Goal: Information Seeking & Learning: Find contact information

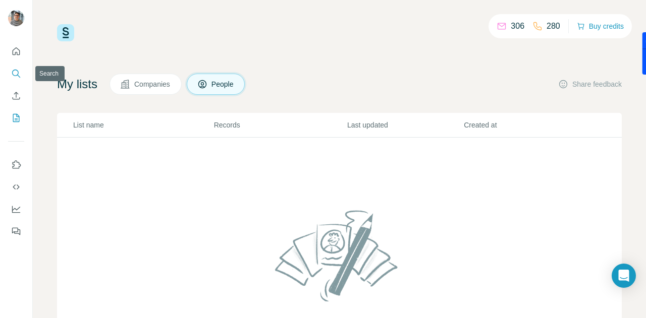
click at [10, 74] on button "Search" at bounding box center [16, 74] width 16 height 18
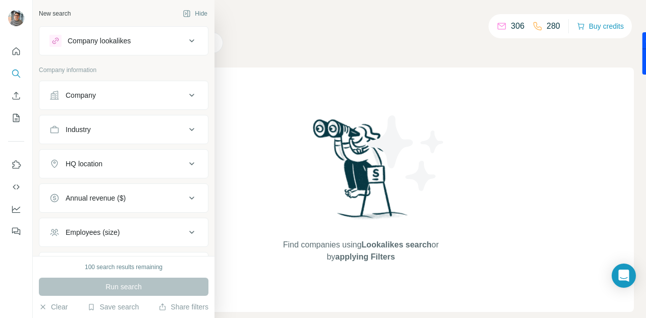
click at [69, 99] on div "Company" at bounding box center [81, 95] width 30 height 10
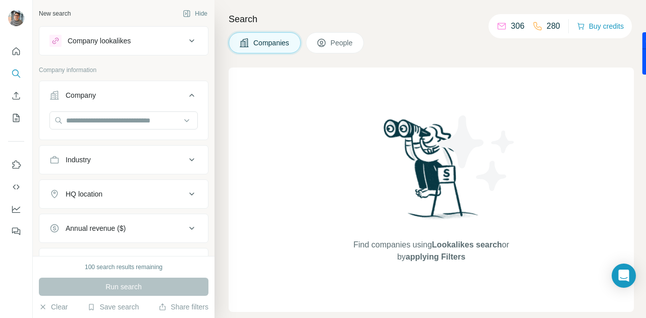
click at [111, 54] on div "Company lookalikes" at bounding box center [124, 40] width 170 height 29
click at [115, 40] on div "Company lookalikes" at bounding box center [99, 41] width 63 height 10
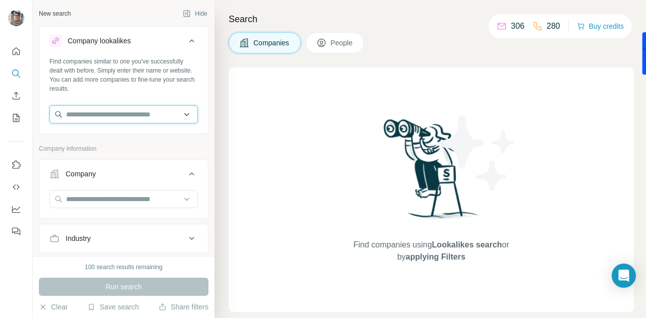
click at [141, 110] on input "text" at bounding box center [123, 114] width 148 height 18
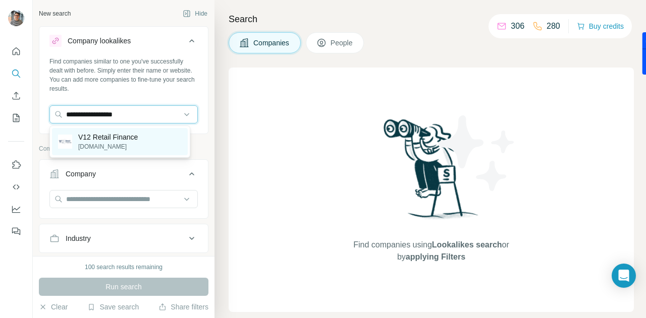
type input "**********"
click at [114, 141] on p "V12 Retail Finance" at bounding box center [108, 137] width 60 height 10
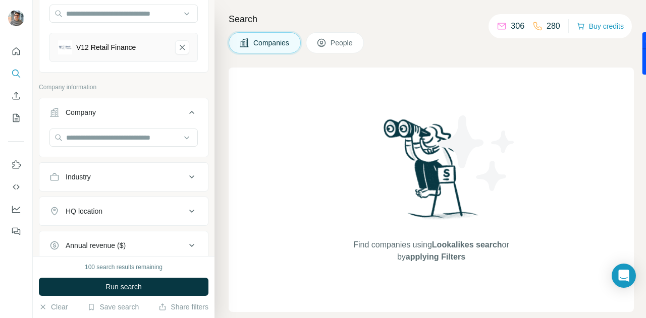
scroll to position [151, 0]
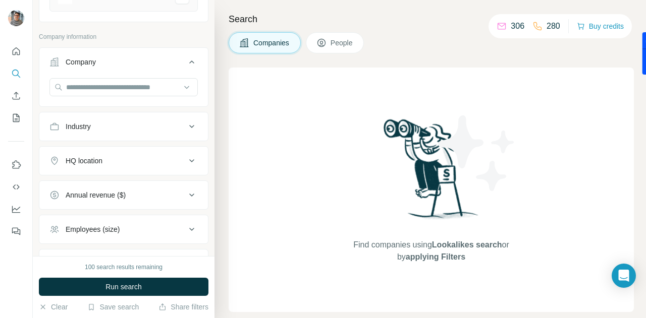
click at [333, 38] on span "People" at bounding box center [342, 43] width 23 height 10
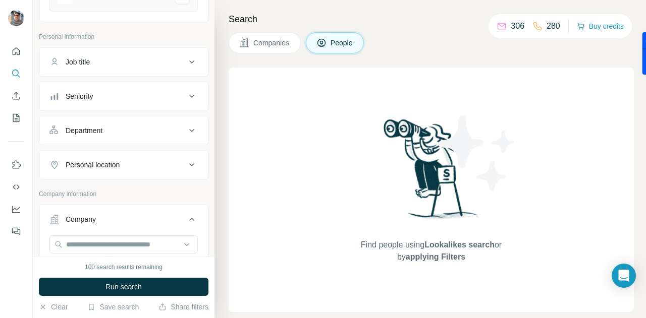
click at [114, 65] on div "Job title" at bounding box center [117, 62] width 136 height 10
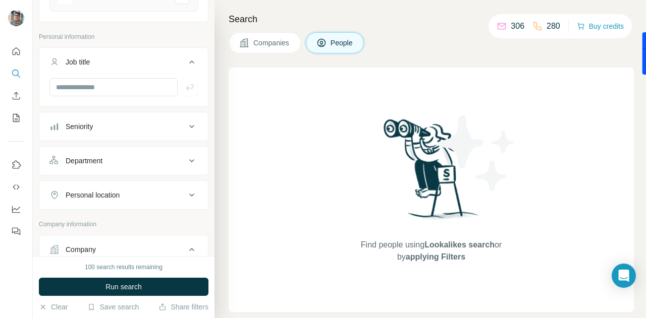
scroll to position [50, 0]
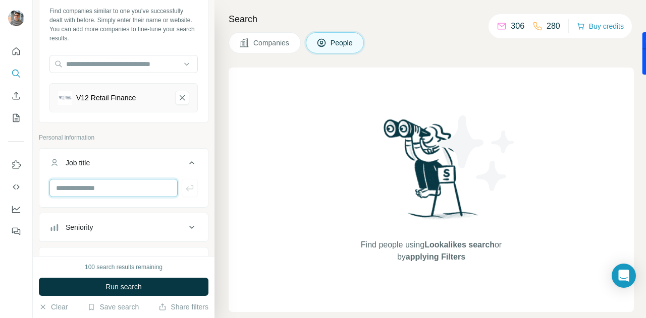
click at [116, 187] on input "text" at bounding box center [113, 188] width 128 height 18
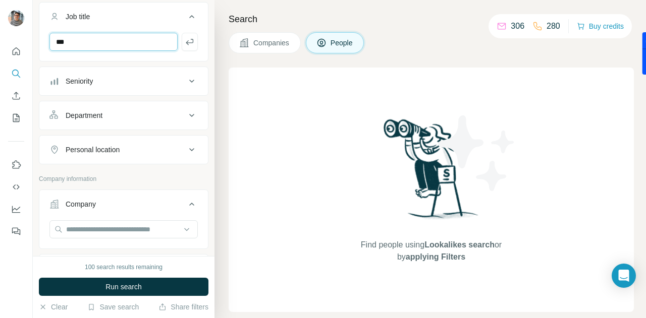
scroll to position [202, 0]
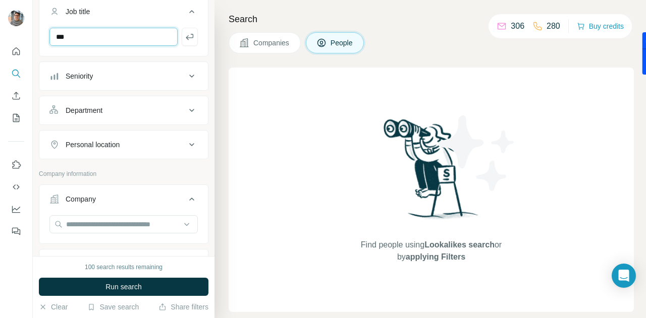
type input "***"
click at [133, 153] on button "Personal location" at bounding box center [123, 145] width 169 height 24
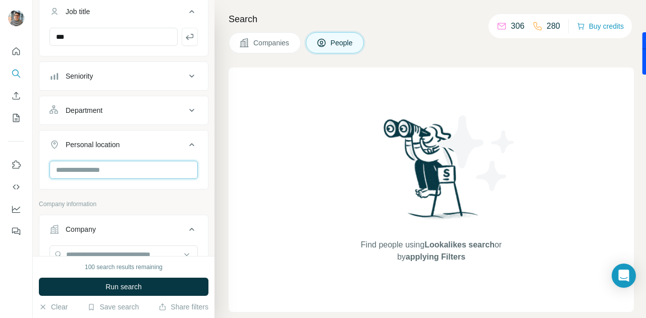
click at [129, 169] on input "text" at bounding box center [123, 170] width 148 height 18
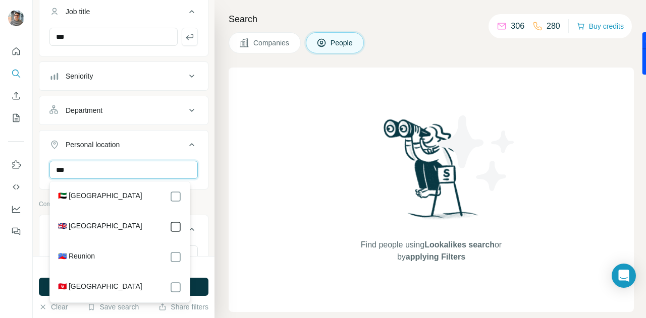
type input "***"
click at [186, 37] on icon "button" at bounding box center [190, 37] width 8 height 6
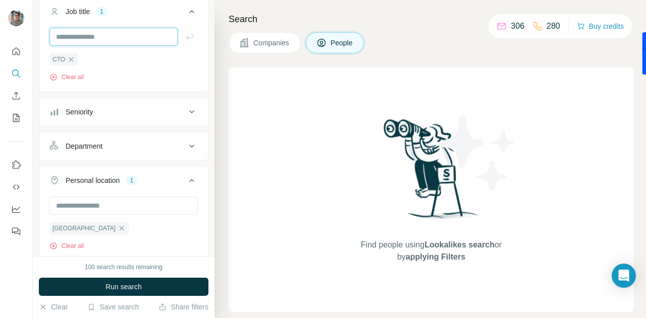
click at [102, 39] on input "text" at bounding box center [113, 37] width 128 height 18
type input "**********"
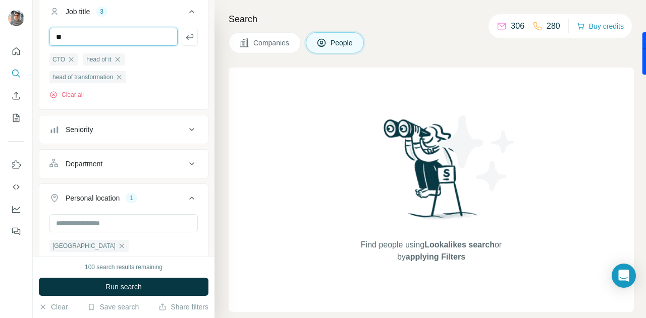
type input "*"
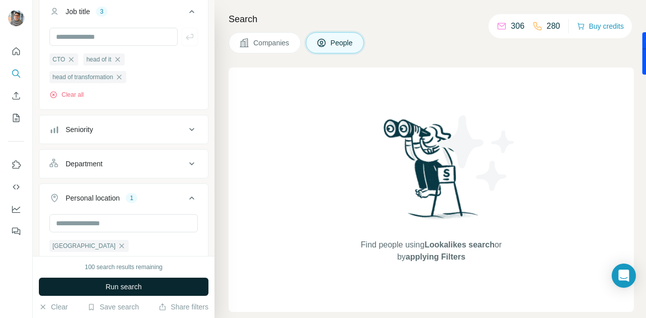
click at [139, 291] on span "Run search" at bounding box center [123, 287] width 36 height 10
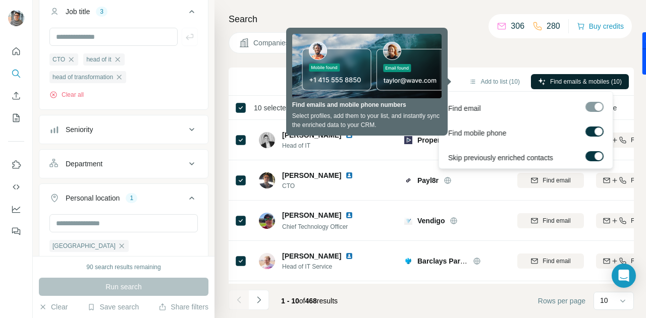
click at [554, 82] on span "Find emails & mobiles (10)" at bounding box center [586, 81] width 72 height 9
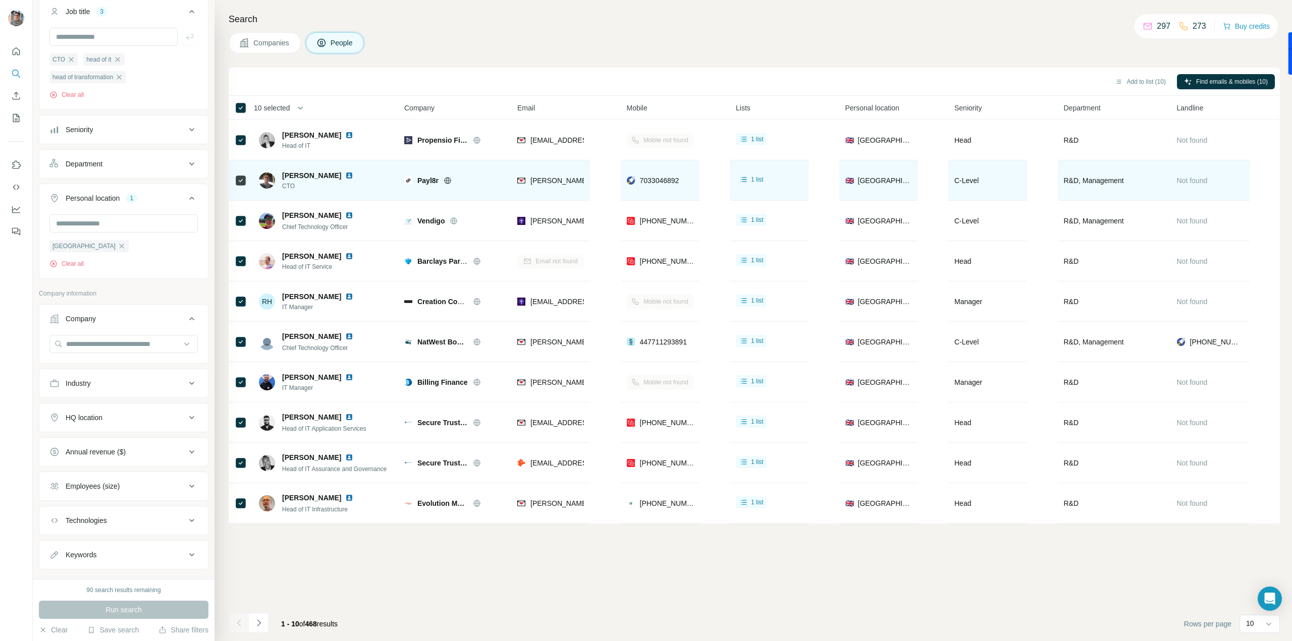
click at [345, 176] on img at bounding box center [349, 176] width 8 height 8
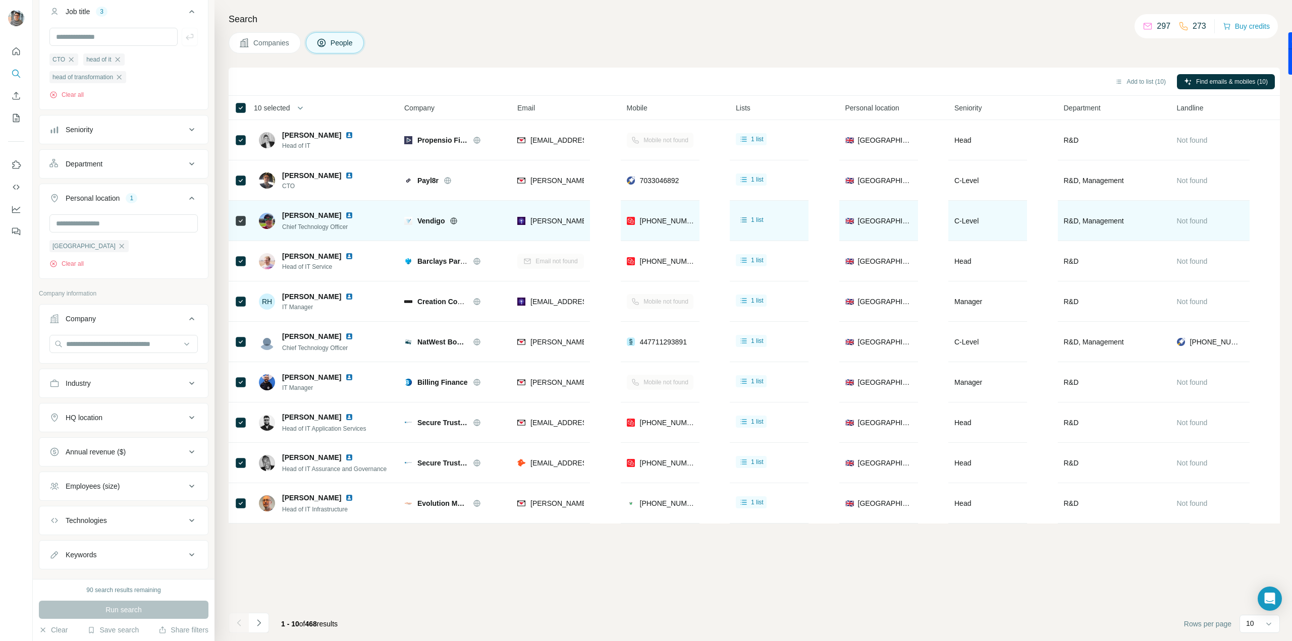
click at [345, 215] on img at bounding box center [349, 215] width 8 height 8
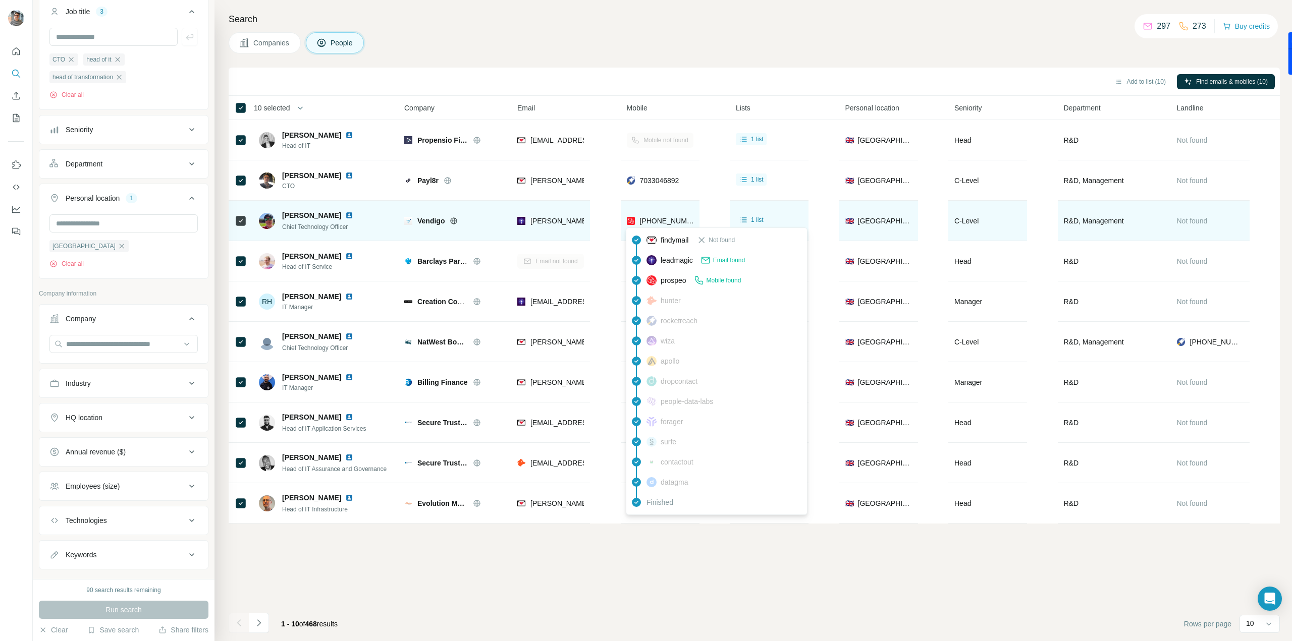
click at [645, 217] on span "[PHONE_NUMBER]" at bounding box center [672, 221] width 64 height 8
click at [636, 219] on div "[PHONE_NUMBER]" at bounding box center [661, 221] width 69 height 10
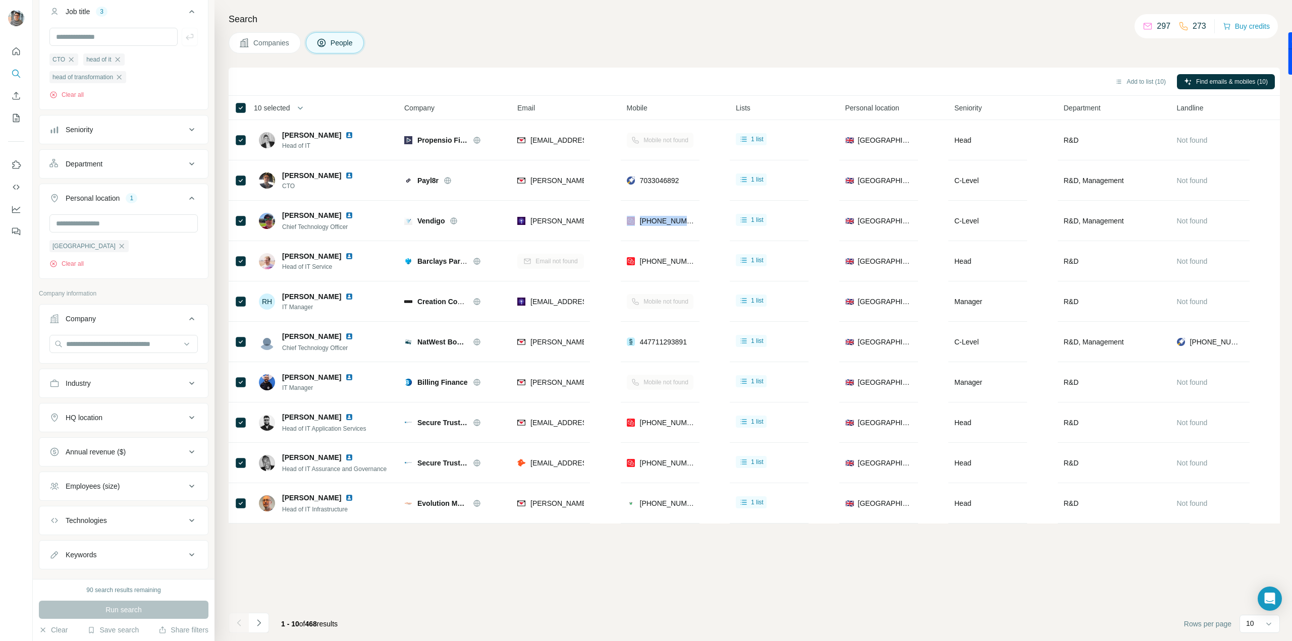
drag, startPoint x: 636, startPoint y: 216, endPoint x: 708, endPoint y: 216, distance: 71.7
click at [645, 216] on table "10 selected People Company Email Mobile Lists Personal location Seniority Depar…" at bounding box center [754, 310] width 1051 height 428
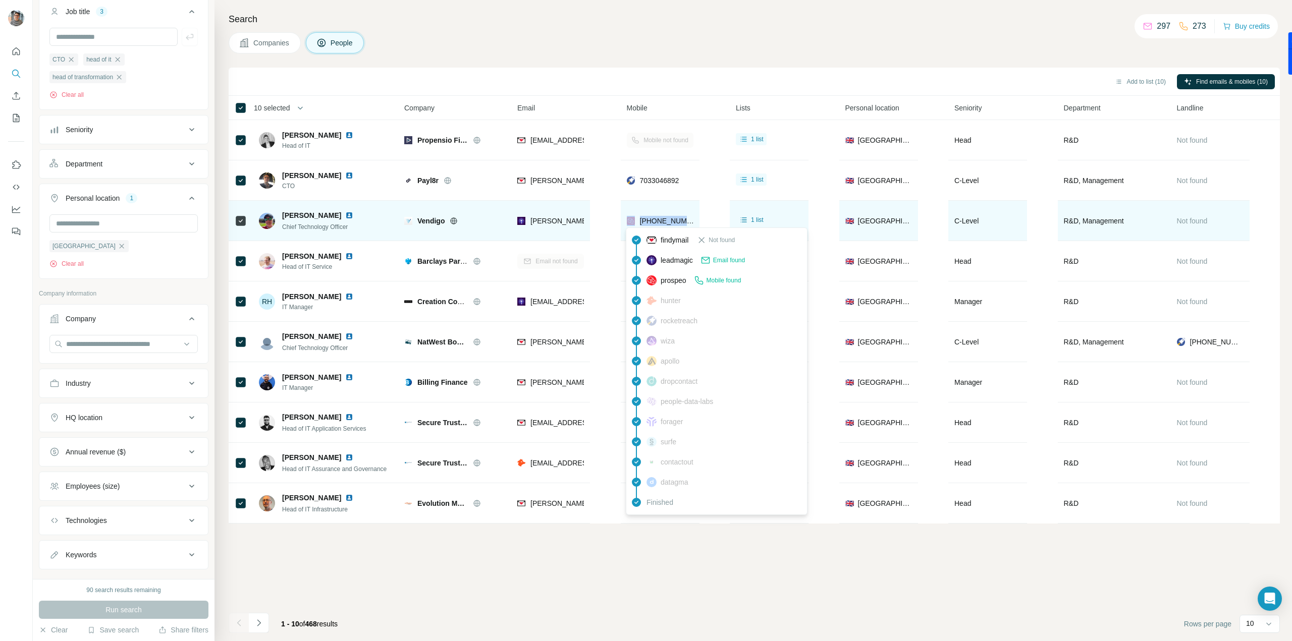
copy div "[PHONE_NUMBER]"
